Goal: Task Accomplishment & Management: Manage account settings

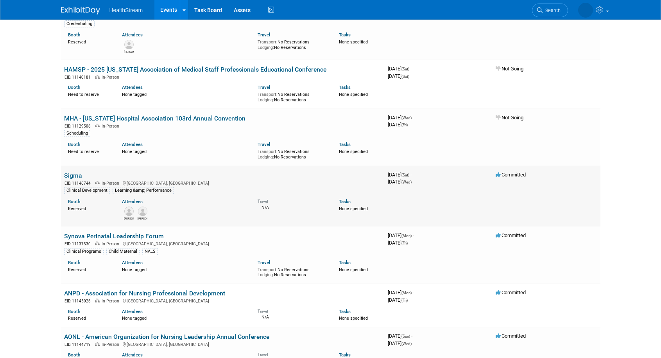
scroll to position [508, 0]
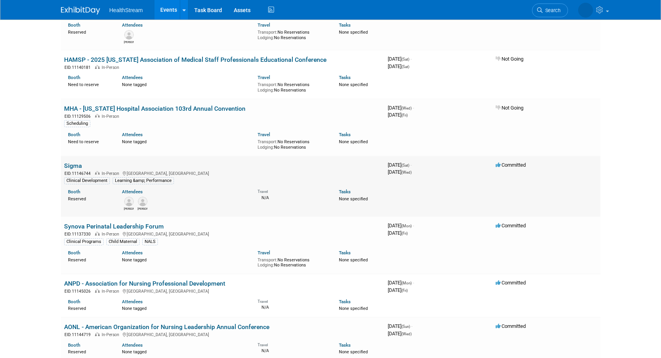
click at [73, 164] on link "Sigma" at bounding box center [73, 165] width 18 height 7
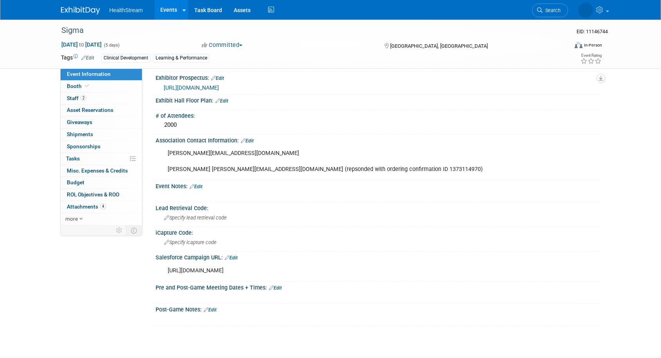
scroll to position [235, 0]
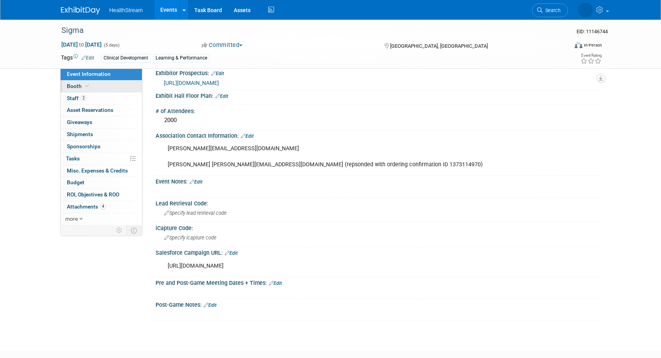
click at [68, 87] on span "Booth" at bounding box center [79, 86] width 24 height 6
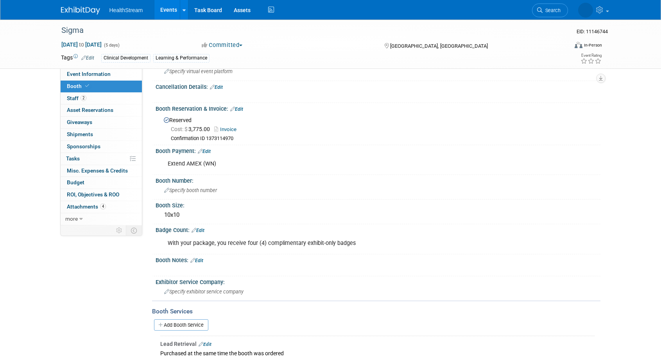
scroll to position [39, 0]
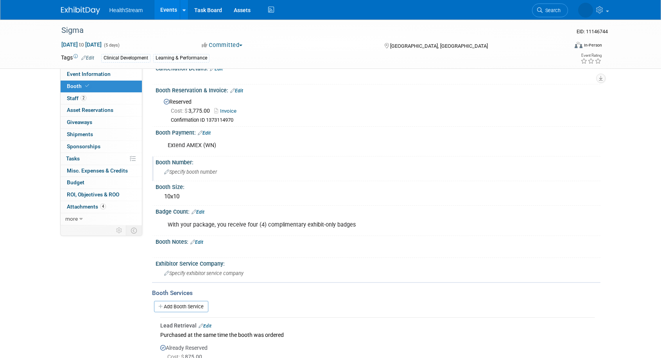
click at [192, 170] on span "Specify booth number" at bounding box center [190, 172] width 53 height 6
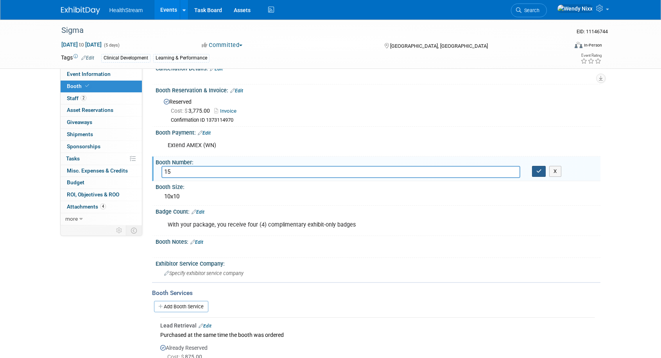
type input "15"
click at [540, 166] on button "button" at bounding box center [539, 171] width 14 height 11
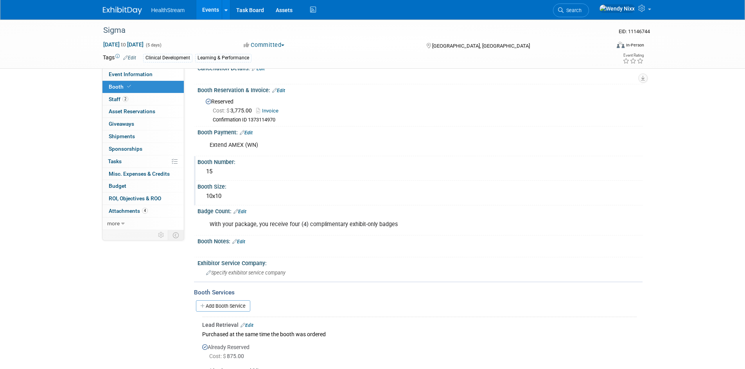
click at [227, 190] on div "10x10" at bounding box center [419, 196] width 433 height 12
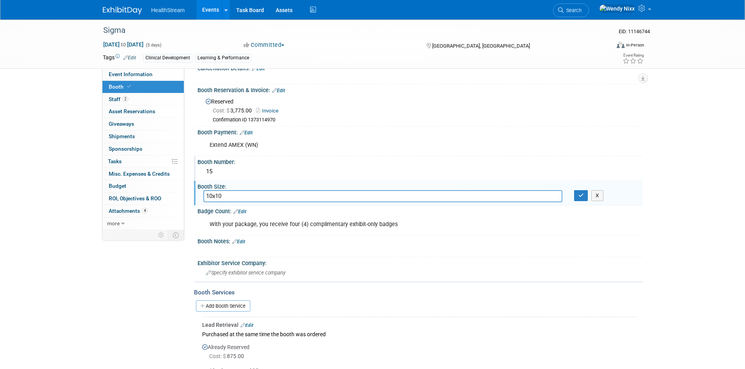
click at [238, 196] on input "10x10" at bounding box center [382, 196] width 359 height 12
click at [225, 198] on input "10x10 one six footed table + 2 chairs" at bounding box center [382, 196] width 359 height 12
click at [235, 197] on input "10x10 (one six footed table + 2 chairs" at bounding box center [382, 196] width 359 height 12
click at [301, 196] on input "10x10 (1 six footed table + 2 chairs" at bounding box center [382, 196] width 359 height 12
type input "10x10 (1 six footed table + 2 chairs)"
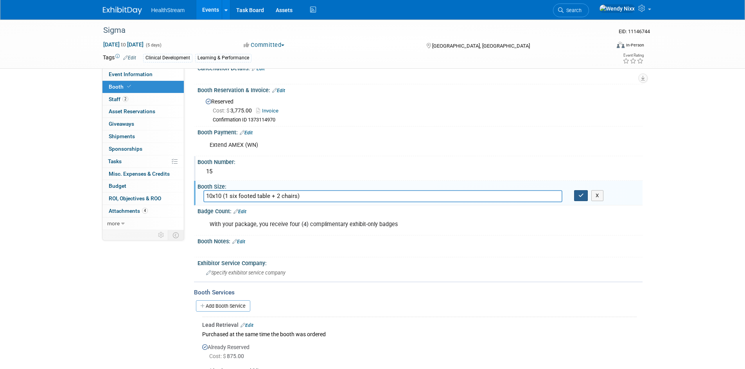
click at [581, 198] on button "button" at bounding box center [581, 195] width 14 height 11
